Goal: Task Accomplishment & Management: Complete application form

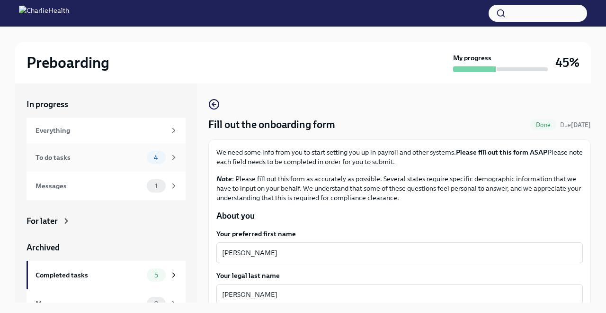
click at [121, 154] on div "To do tasks" at bounding box center [90, 157] width 108 height 10
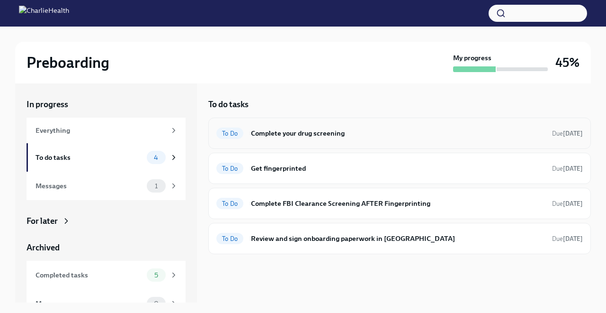
click at [291, 133] on h6 "Complete your drug screening" at bounding box center [398, 133] width 294 height 10
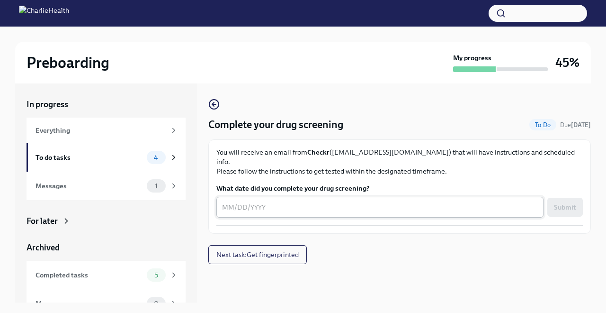
click at [274, 201] on textarea "What date did you complete your drug screening?" at bounding box center [380, 206] width 316 height 11
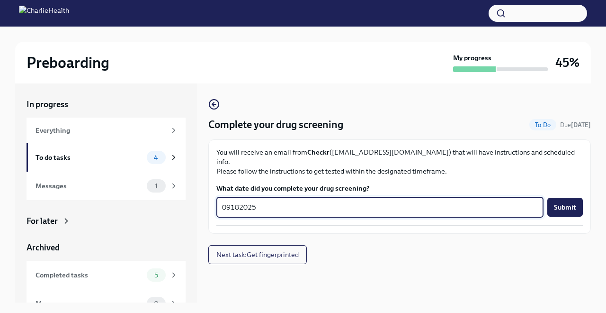
click at [231, 201] on textarea "09182025" at bounding box center [380, 206] width 316 height 11
click at [242, 201] on textarea "09/182025" at bounding box center [380, 206] width 316 height 11
type textarea "[DATE]"
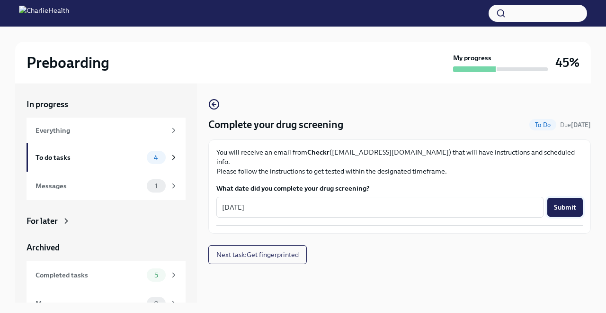
click at [558, 202] on span "Submit" at bounding box center [565, 206] width 22 height 9
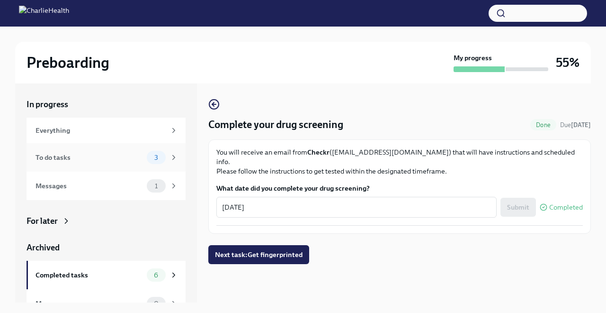
click at [100, 158] on div "To do tasks" at bounding box center [90, 157] width 108 height 10
